Goal: Task Accomplishment & Management: Complete application form

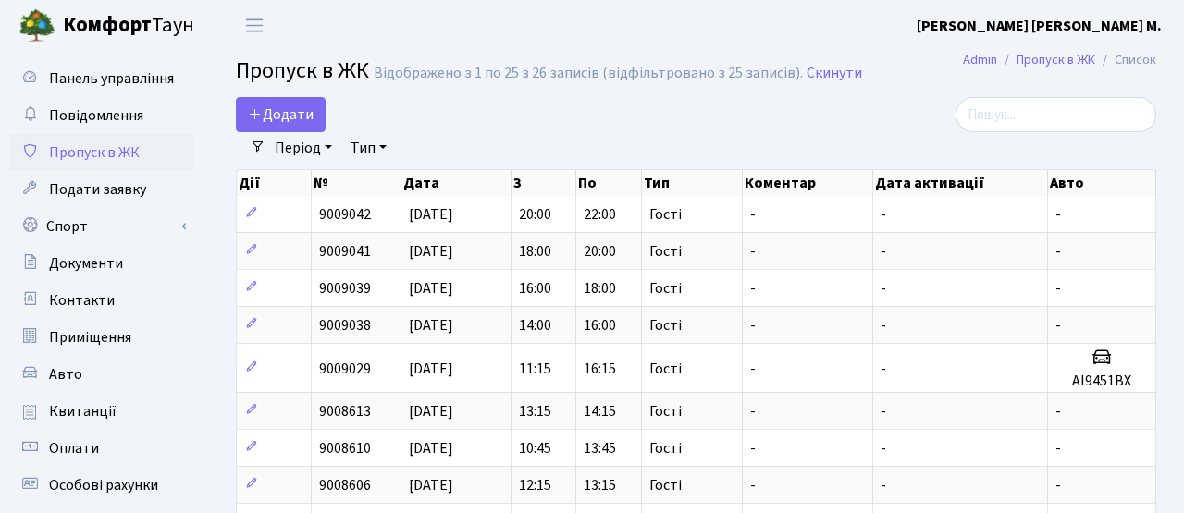
select select "25"
click at [295, 101] on link "Додати" at bounding box center [281, 114] width 90 height 35
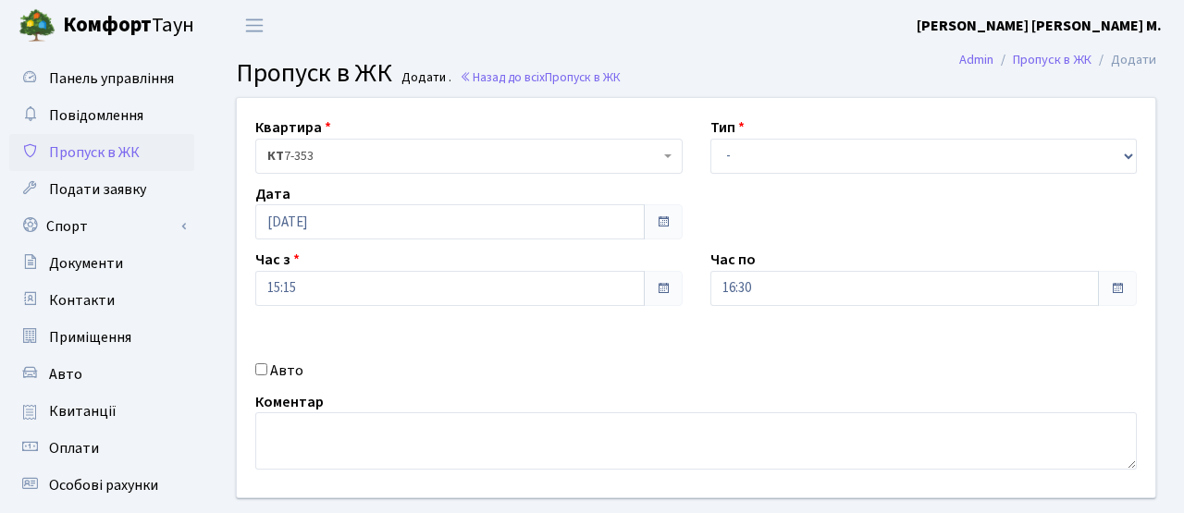
click at [260, 372] on input "Авто" at bounding box center [261, 368] width 12 height 12
checkbox input "true"
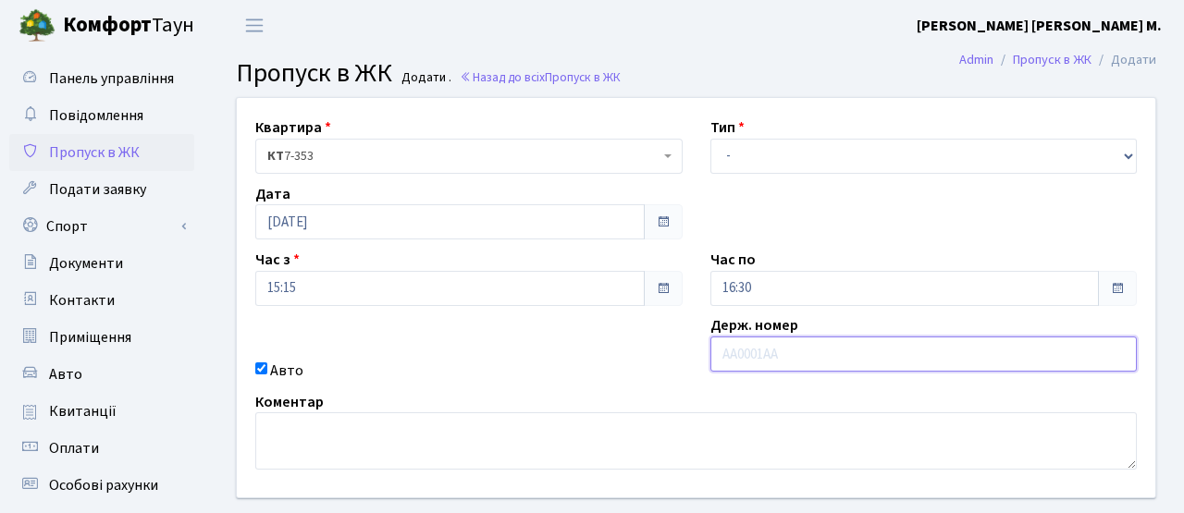
paste input "АА5399ТН"
type input "АА5399ТН"
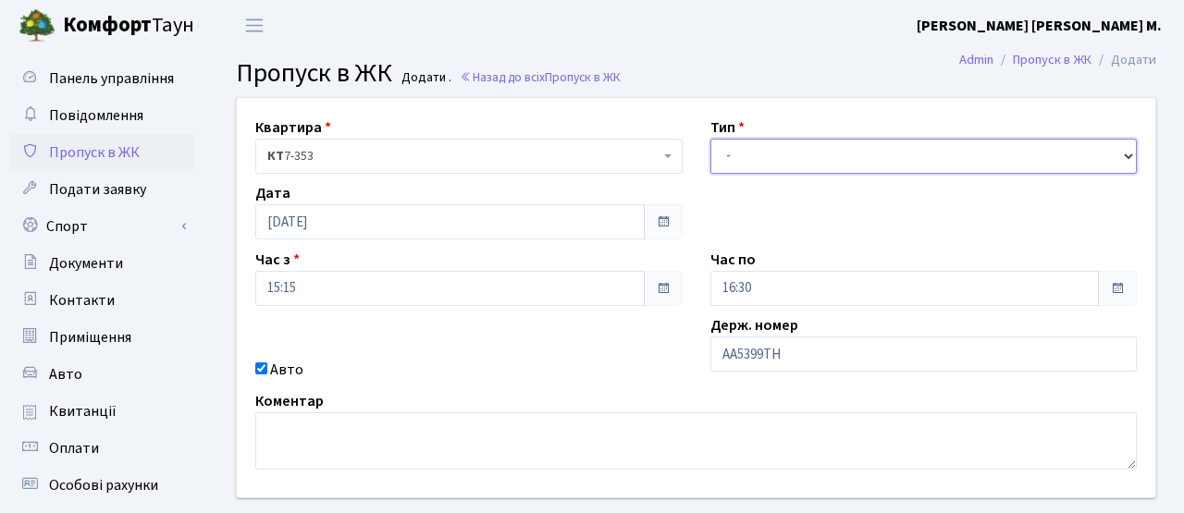
click at [730, 153] on select "- Доставка Таксі Гості Сервіс" at bounding box center [923, 156] width 427 height 35
select select "3"
click at [710, 139] on select "- Доставка Таксі Гості Сервіс" at bounding box center [923, 156] width 427 height 35
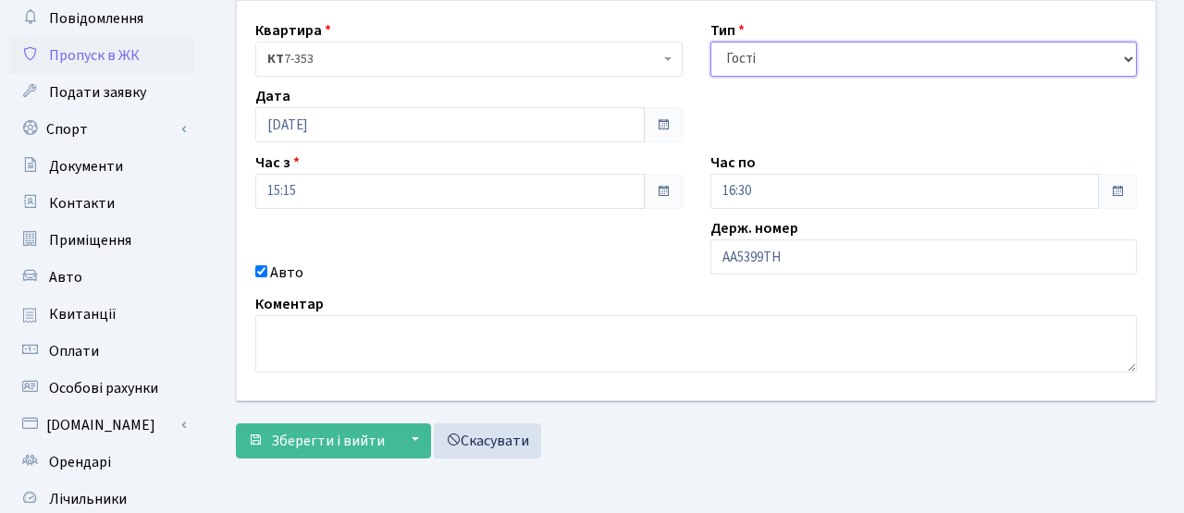
scroll to position [168, 0]
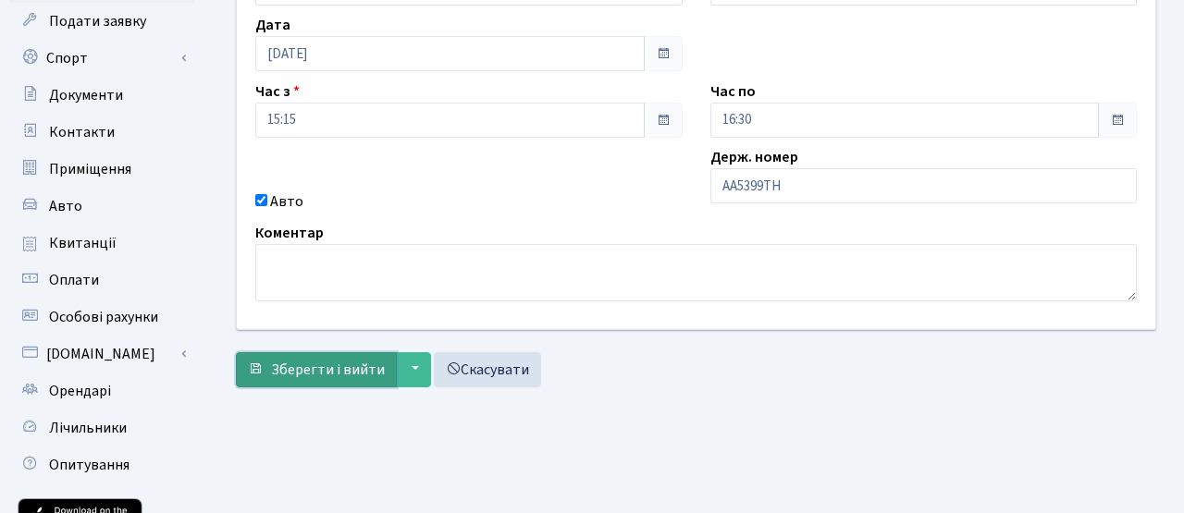
click at [362, 372] on span "Зберегти і вийти" at bounding box center [328, 370] width 114 height 20
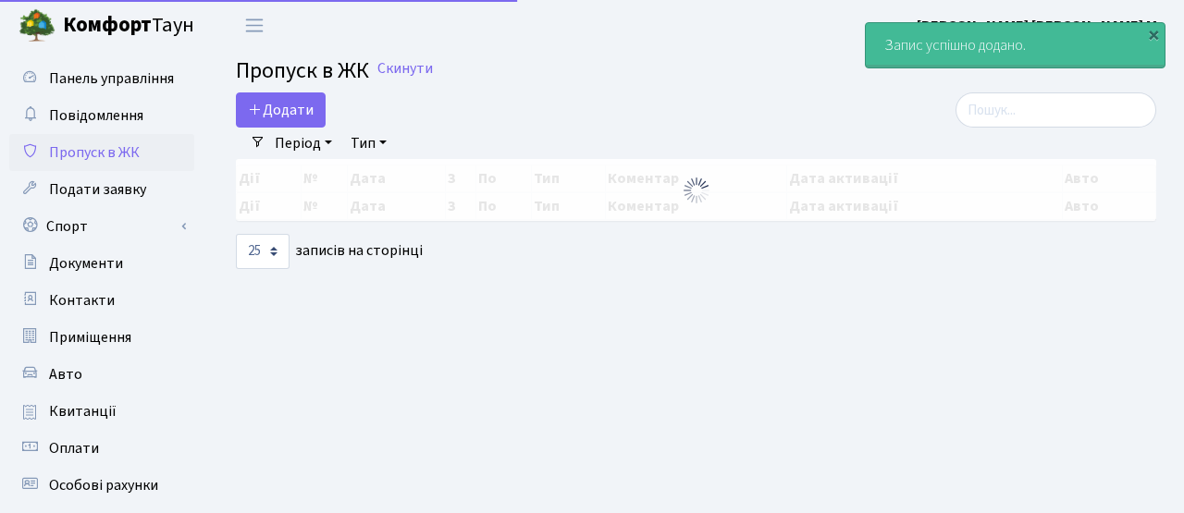
select select "25"
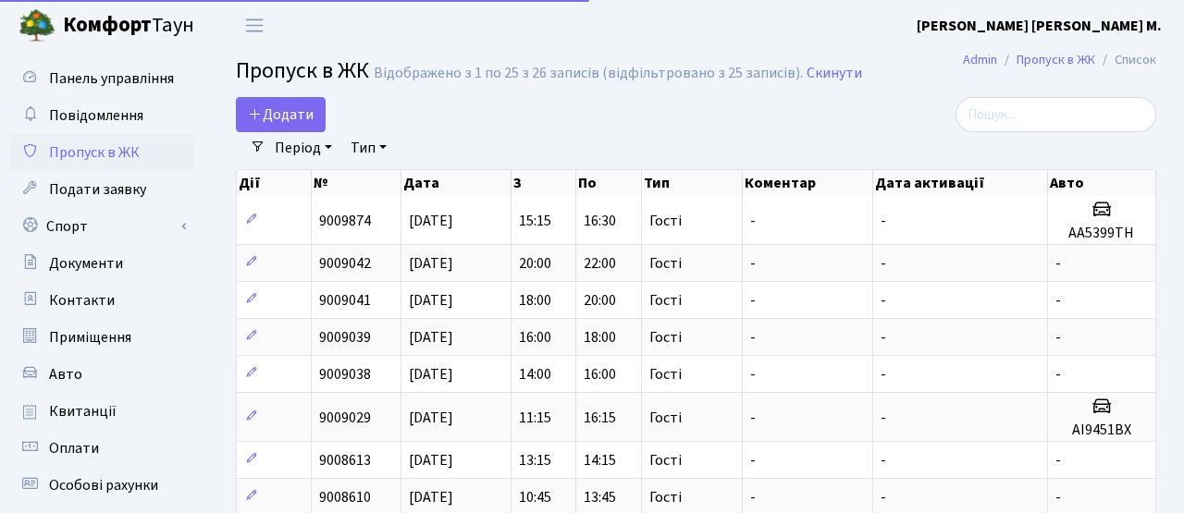
select select "25"
